Goal: Check status: Check status

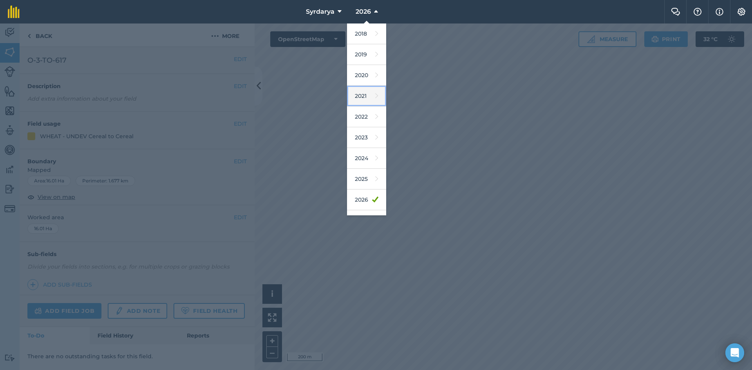
click at [367, 98] on link "2021" at bounding box center [366, 96] width 39 height 21
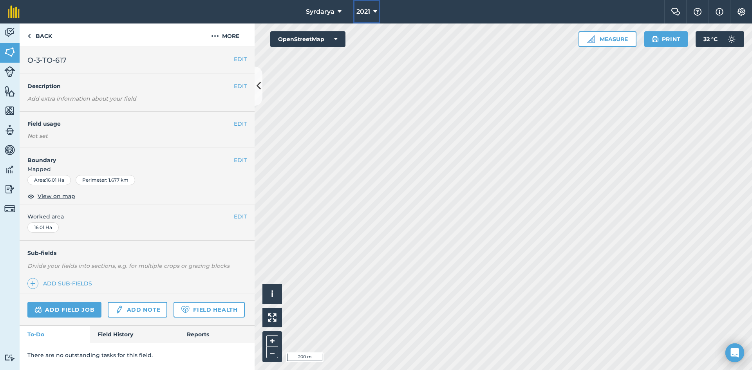
click at [368, 16] on span "2021" at bounding box center [364, 11] width 14 height 9
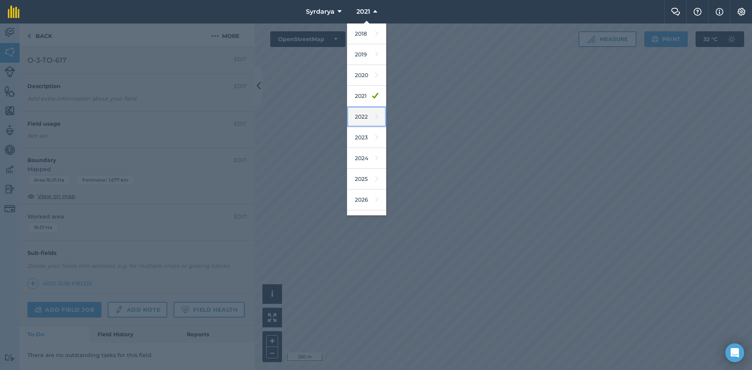
click at [368, 118] on link "2022" at bounding box center [366, 117] width 39 height 21
